Goal: Navigation & Orientation: Go to known website

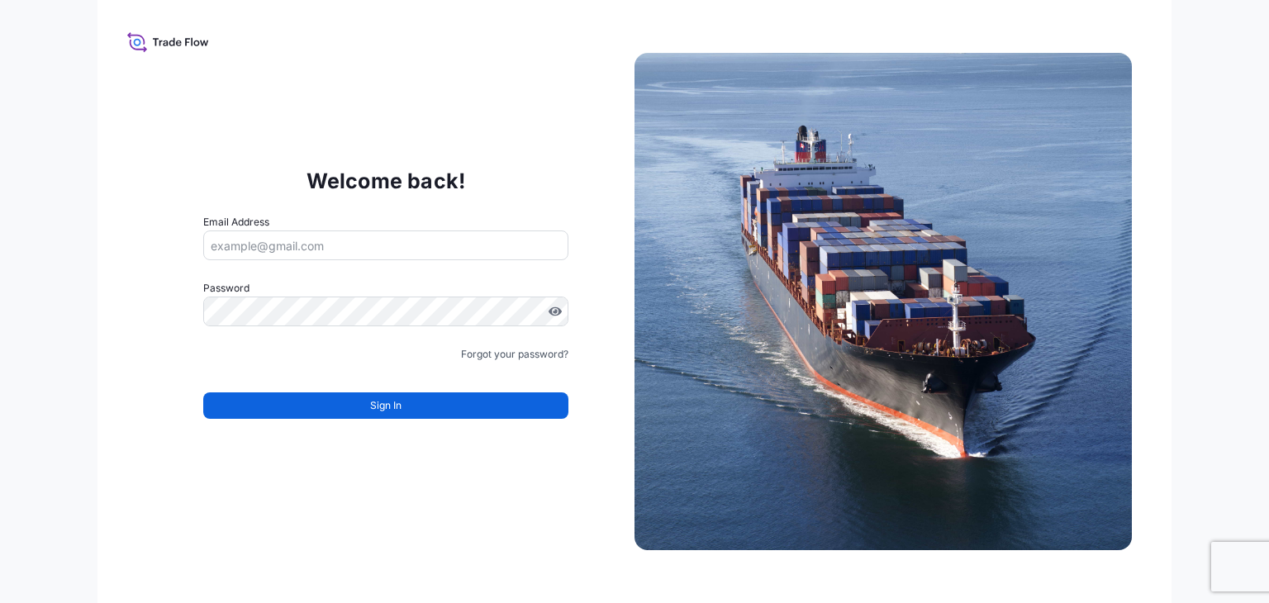
click at [405, 251] on input "Email Address" at bounding box center [385, 245] width 365 height 30
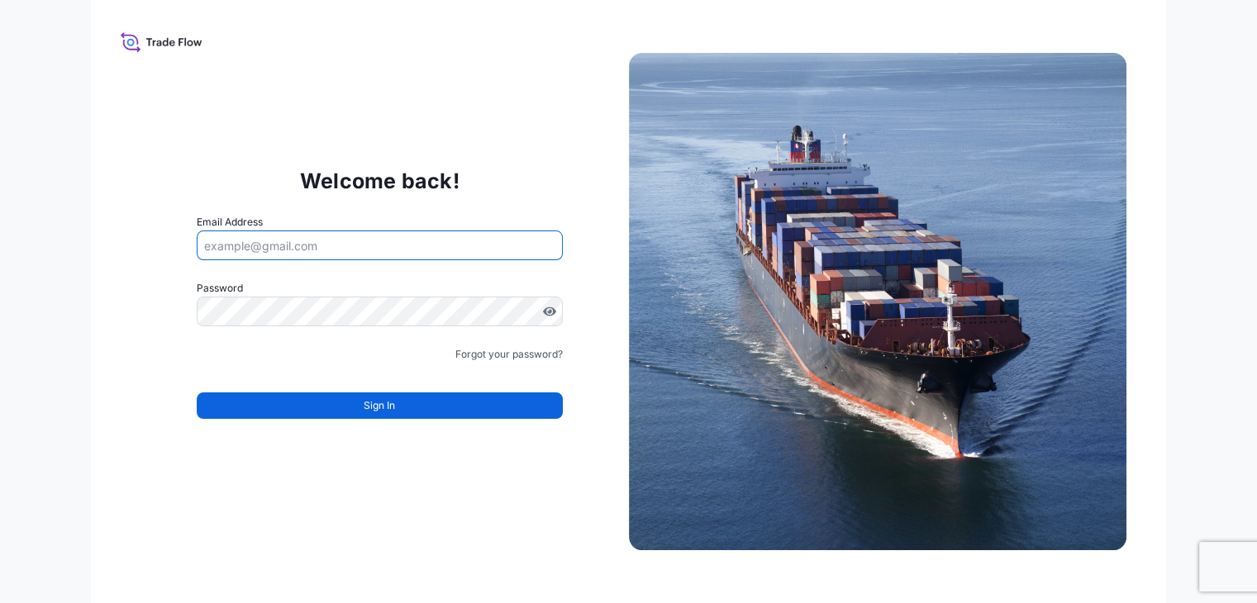
click at [17, 275] on div "Welcome back! Email Address Password Must include: Upper & lower case letters S…" at bounding box center [628, 301] width 1257 height 603
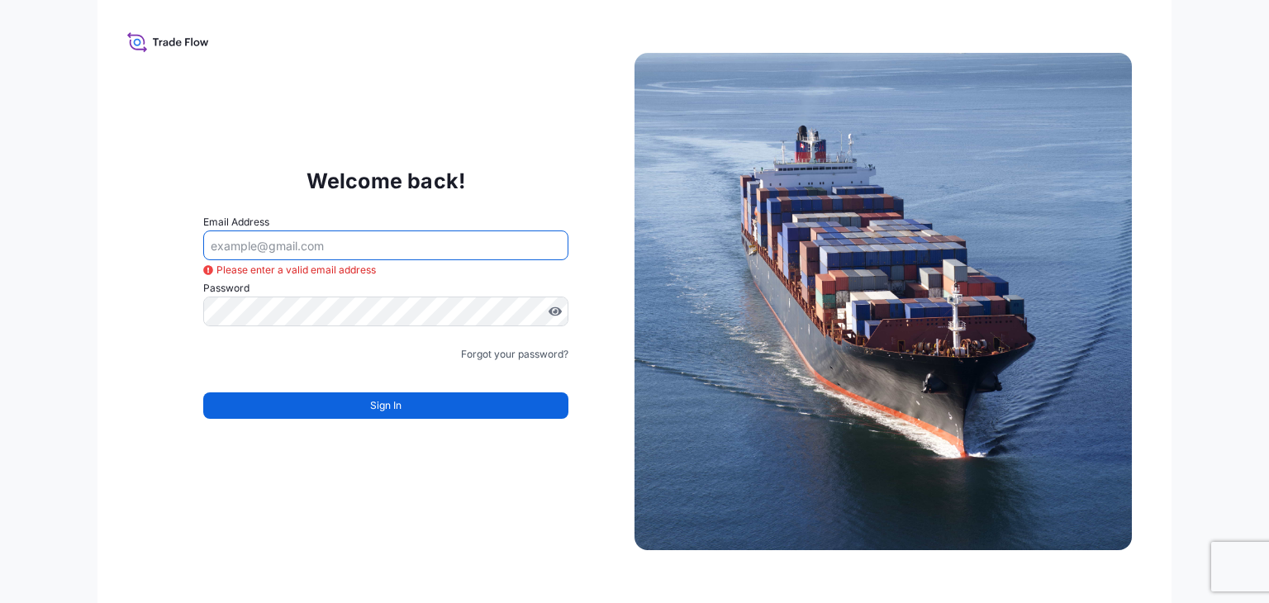
click at [339, 255] on input "Email Address" at bounding box center [385, 245] width 365 height 30
click at [216, 371] on form "Email Address Please enter a valid email address Password Must include: Upper &…" at bounding box center [385, 326] width 365 height 225
